Goal: Contribute content

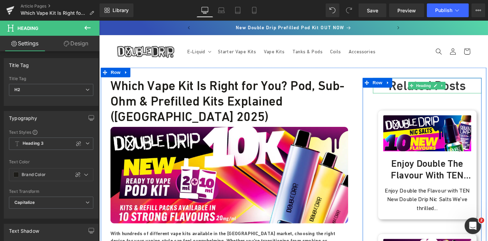
click at [422, 94] on h2 "Related Posts" at bounding box center [449, 89] width 116 height 16
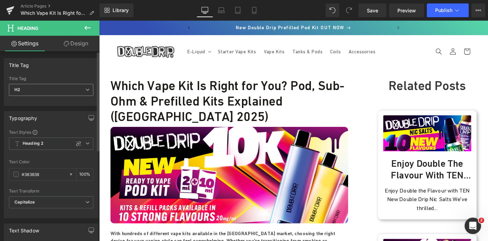
click at [85, 89] on icon at bounding box center [87, 90] width 4 height 4
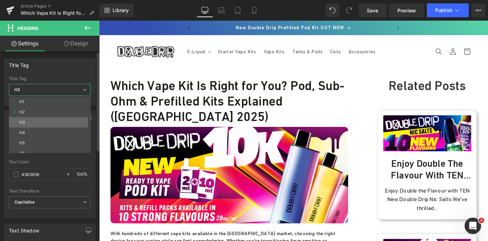
click at [42, 118] on li "H3" at bounding box center [51, 122] width 85 height 10
type input "#274083"
type input "100"
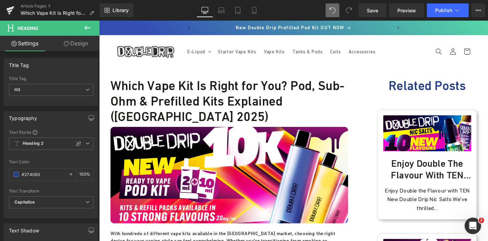
type input "#383838"
type input "100"
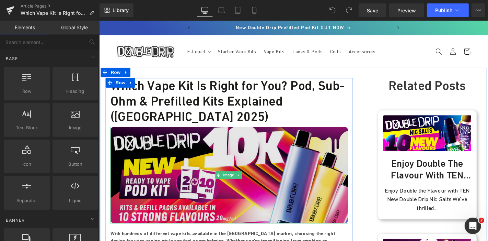
scroll to position [272, 0]
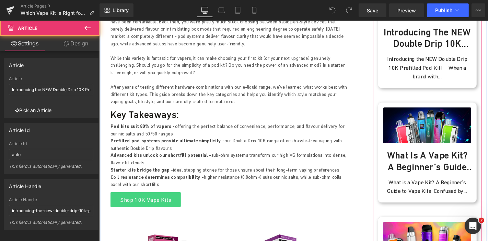
click at [442, 93] on div "(A) Image Introducing the NEW Double Drip 10K Prefilled Pod Kit! (A) Title Intr…" at bounding box center [449, 34] width 106 height 132
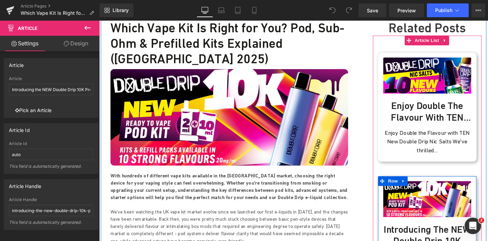
scroll to position [0, 0]
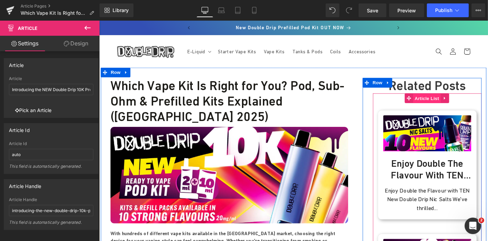
click at [443, 103] on span "Article List" at bounding box center [449, 103] width 30 height 10
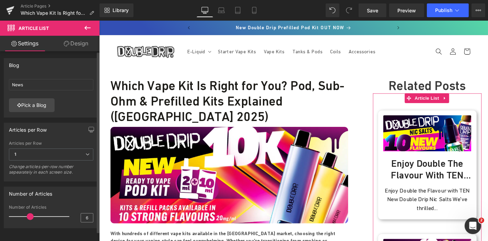
drag, startPoint x: 26, startPoint y: 215, endPoint x: 84, endPoint y: 220, distance: 57.9
click at [84, 220] on div "Number of Articles 6" at bounding box center [51, 216] width 84 height 23
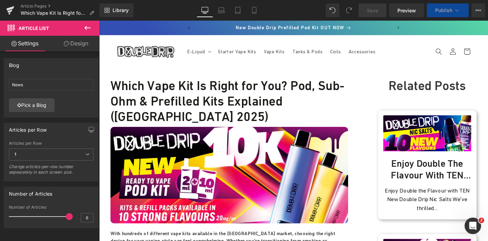
click at [378, 12] on span "Save" at bounding box center [372, 10] width 11 height 7
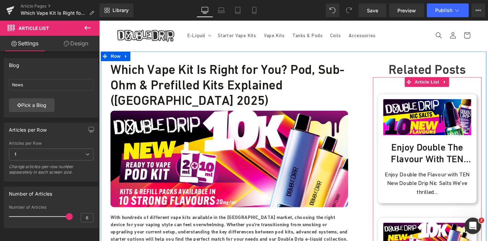
scroll to position [16, 0]
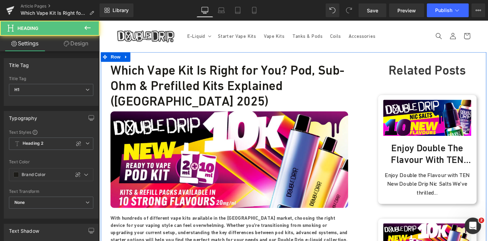
click at [298, 77] on h1 "Which Vape Kit Is Right for You? Pod, Sub-Ohm & Prefilled Kits Explained (UK 20…" at bounding box center [238, 89] width 254 height 49
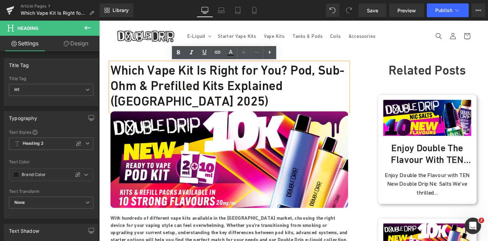
click at [261, 75] on h1 "Which Vape Kit Is Right for You? Pod, Sub-Ohm & Prefilled Kits Explained (UK 20…" at bounding box center [238, 89] width 254 height 49
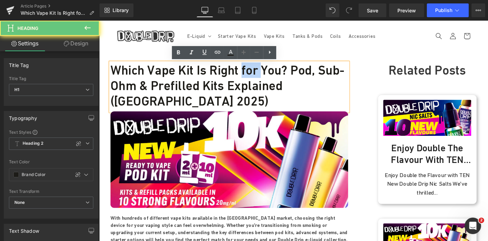
click at [261, 75] on h1 "Which Vape Kit Is Right for You? Pod, Sub-Ohm & Prefilled Kits Explained (UK 20…" at bounding box center [238, 89] width 254 height 49
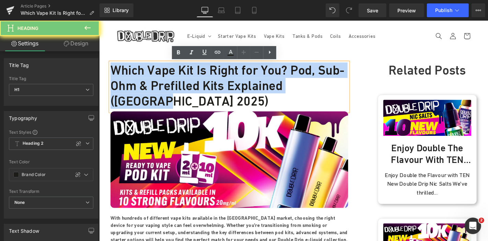
click at [261, 75] on h1 "Which Vape Kit Is Right for You? Pod, Sub-Ohm & Prefilled Kits Explained (UK 20…" at bounding box center [238, 89] width 254 height 49
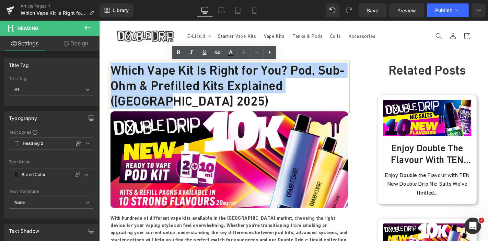
copy h1 "Which Vape Kit Is Right for You? Pod, Sub-Ohm & Prefilled Kits Explained (UK 20…"
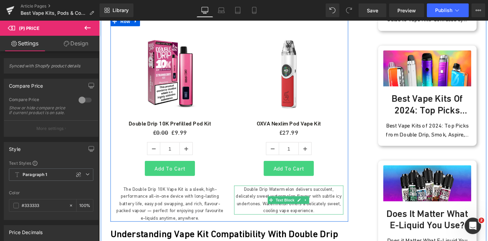
scroll to position [449, 0]
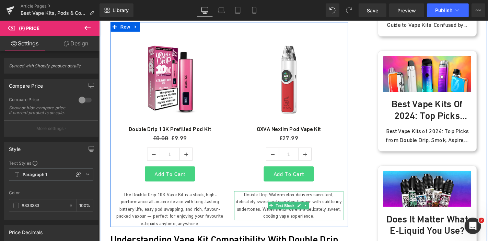
click at [287, 214] on span "Text Block" at bounding box center [297, 218] width 23 height 8
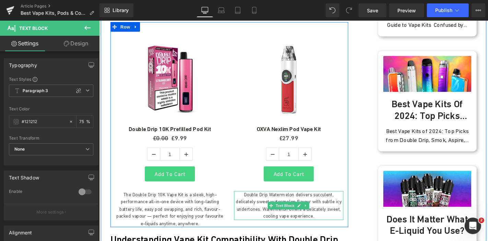
click at [273, 202] on p "Double Drip Watermelon delivers succulent, delicately sweet watermelon flavour …" at bounding box center [301, 217] width 117 height 31
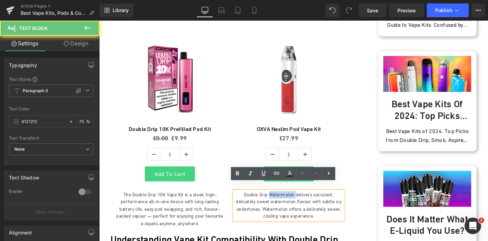
click at [273, 202] on p "Double Drip Watermelon delivers succulent, delicately sweet watermelon flavour …" at bounding box center [301, 217] width 117 height 31
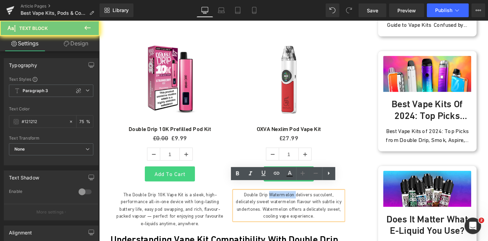
click at [273, 202] on p "Double Drip Watermelon delivers succulent, delicately sweet watermelon flavour …" at bounding box center [301, 217] width 117 height 31
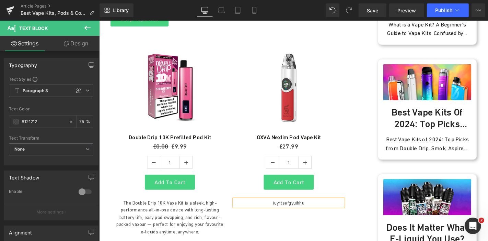
scroll to position [440, 0]
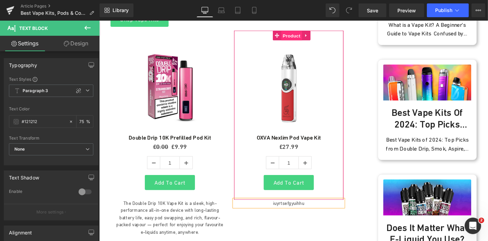
click at [297, 31] on span "Product" at bounding box center [304, 36] width 22 height 10
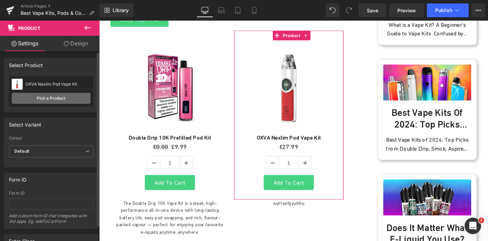
click at [61, 95] on link "Pick a Product" at bounding box center [51, 98] width 79 height 11
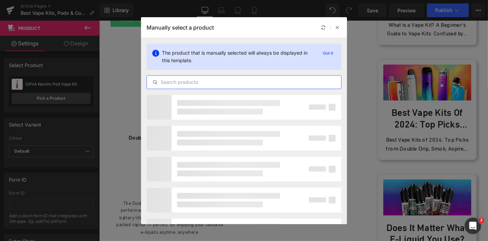
click at [193, 81] on input "text" at bounding box center [244, 82] width 194 height 8
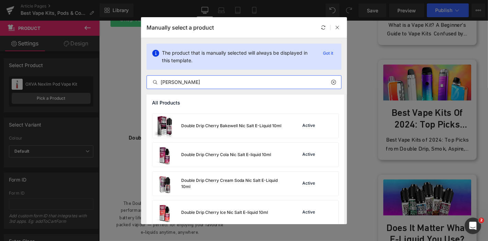
scroll to position [770, 0]
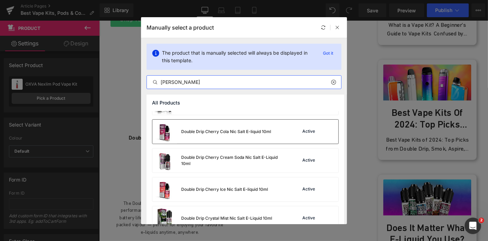
type input "[PERSON_NAME]"
click at [219, 135] on div "Double Drip Cherry Cola Nic Salt E-liquid 10ml" at bounding box center [211, 131] width 119 height 24
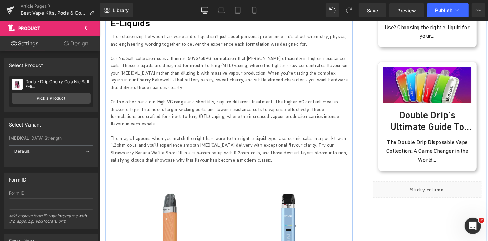
scroll to position [691, 0]
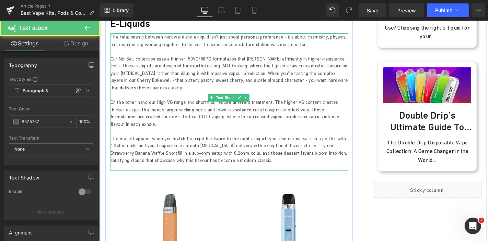
click at [111, 104] on p "On the other hand our High VG range and shortfills, require different treatment…" at bounding box center [238, 119] width 254 height 31
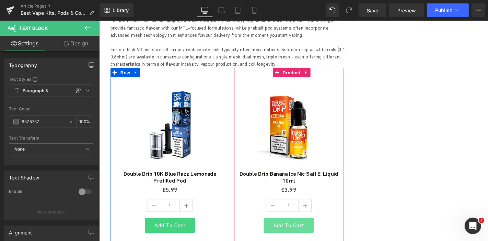
scroll to position [2106, 0]
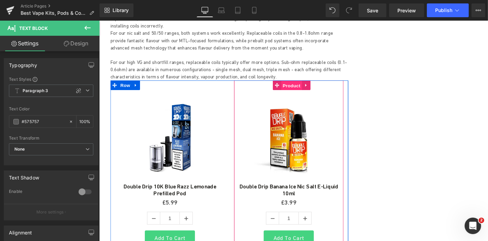
click at [296, 84] on span "Product" at bounding box center [304, 89] width 22 height 10
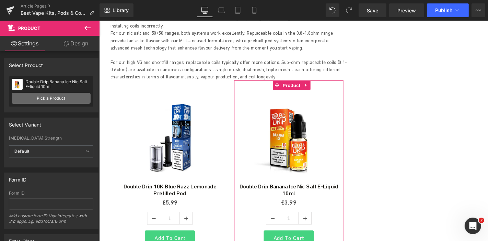
click at [65, 95] on link "Pick a Product" at bounding box center [51, 98] width 79 height 11
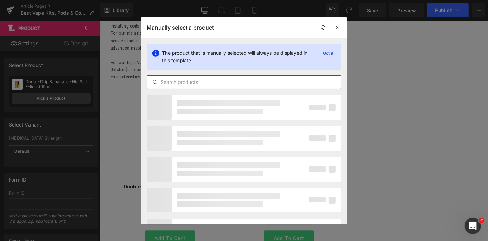
click at [223, 78] on input "text" at bounding box center [244, 82] width 194 height 8
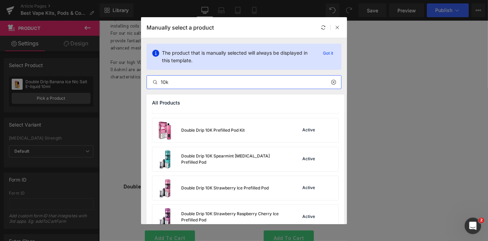
scroll to position [196, 0]
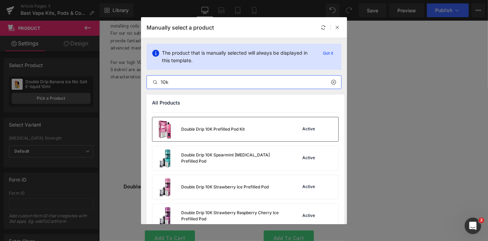
type input "10k"
click at [228, 126] on div "Double Drip 10K Prefilled Pod Kit" at bounding box center [213, 129] width 64 height 6
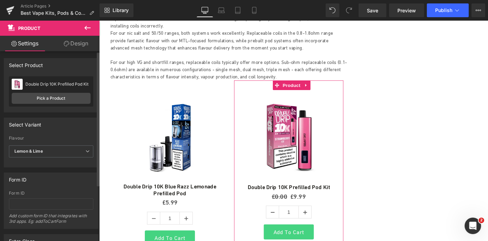
click at [69, 106] on div "Select manually Select manually Select manually Double Drip Banana Ice Nic Salt…" at bounding box center [51, 94] width 94 height 36
click at [67, 151] on span "Lemon & Lime" at bounding box center [51, 151] width 84 height 12
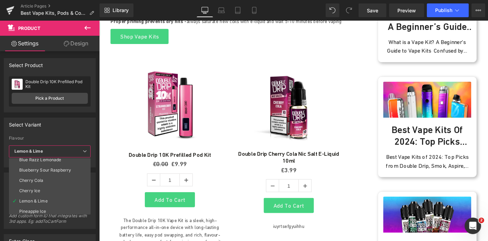
scroll to position [427, 0]
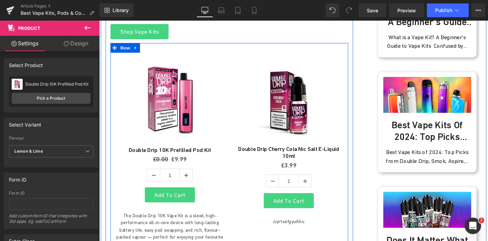
click at [172, 55] on img at bounding box center [174, 104] width 99 height 99
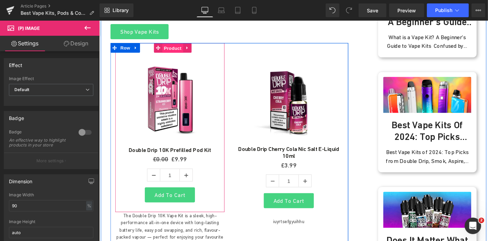
click at [173, 45] on span "Product" at bounding box center [177, 50] width 22 height 10
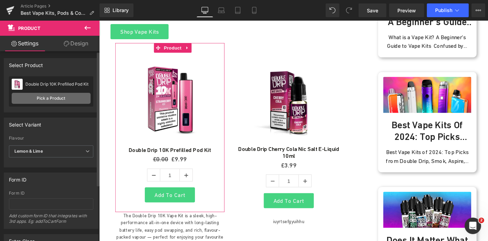
click at [60, 98] on link "Pick a Product" at bounding box center [51, 98] width 79 height 11
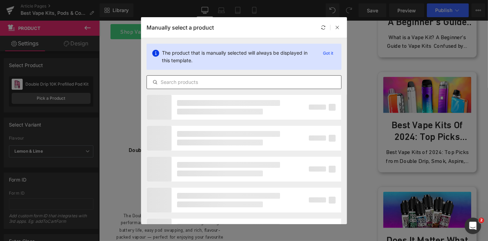
click at [176, 84] on input "text" at bounding box center [244, 82] width 194 height 8
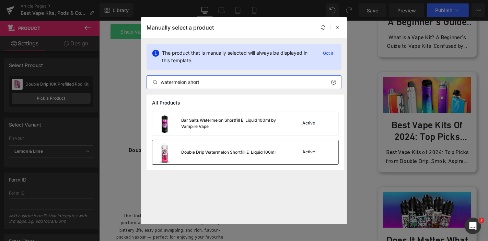
type input "watermelon short"
click at [234, 158] on div "Double Drip Watermelon Shortfill E-Liquid 100ml" at bounding box center [213, 152] width 123 height 24
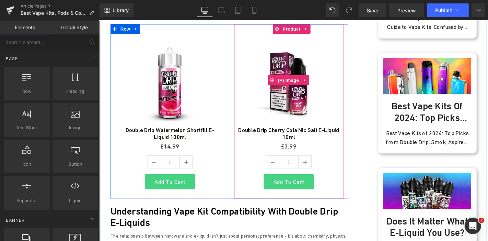
scroll to position [440, 0]
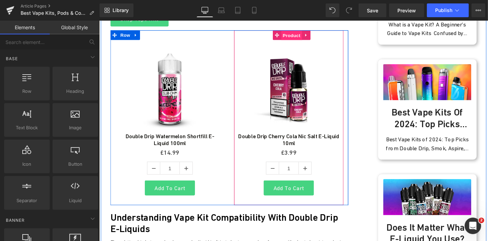
click at [299, 31] on span "Product" at bounding box center [304, 36] width 22 height 10
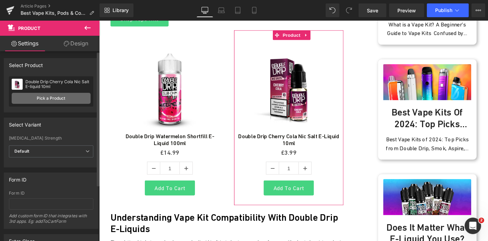
click at [74, 101] on link "Pick a Product" at bounding box center [51, 98] width 79 height 11
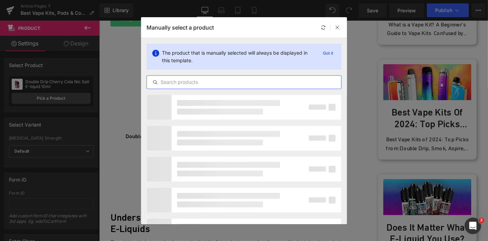
click at [216, 80] on input "text" at bounding box center [244, 82] width 194 height 8
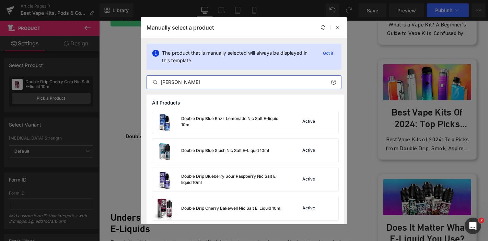
scroll to position [650, 0]
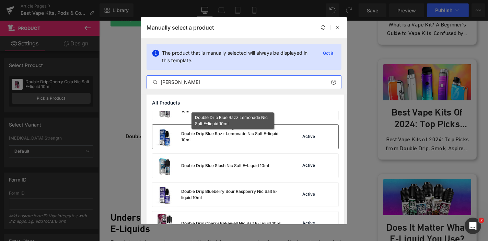
type input "[PERSON_NAME]"
click at [236, 138] on div "Double Drip Blue Razz Lemonade Nic Salt E-liquid 10ml" at bounding box center [232, 136] width 103 height 12
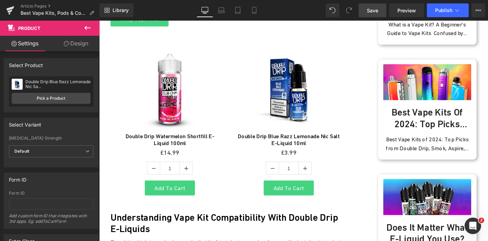
click at [377, 10] on span "Save" at bounding box center [372, 10] width 11 height 7
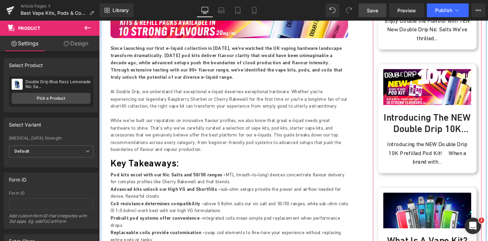
scroll to position [0, 0]
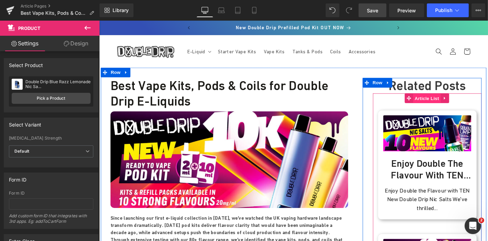
click at [447, 103] on span "Article List" at bounding box center [449, 103] width 30 height 10
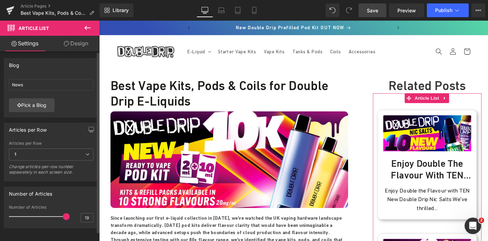
type input "20"
drag, startPoint x: 28, startPoint y: 218, endPoint x: 79, endPoint y: 221, distance: 51.6
click at [79, 221] on div "Number of Articles 20" at bounding box center [51, 216] width 84 height 23
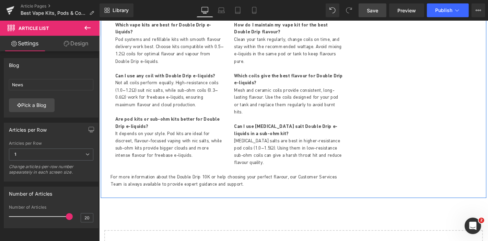
scroll to position [2632, 0]
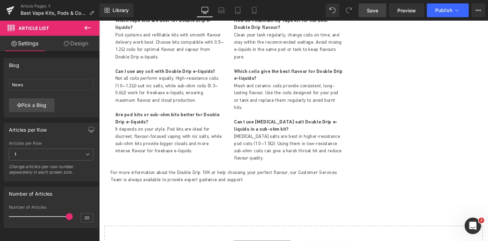
click at [377, 12] on span "Save" at bounding box center [372, 10] width 11 height 7
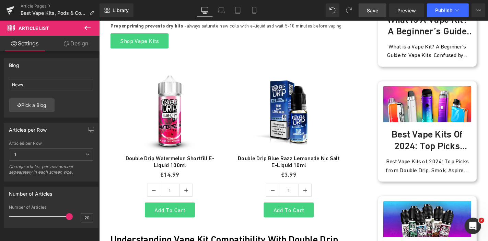
scroll to position [0, 0]
